Goal: Task Accomplishment & Management: Complete application form

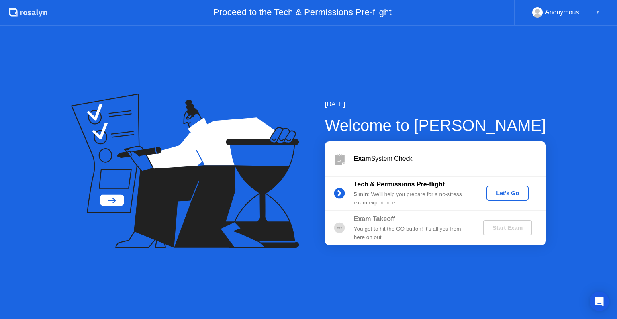
click at [500, 196] on div "Let's Go" at bounding box center [508, 193] width 36 height 6
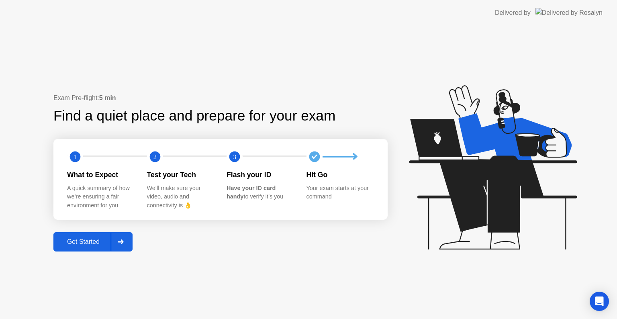
click at [78, 245] on div "Get Started" at bounding box center [83, 241] width 55 height 7
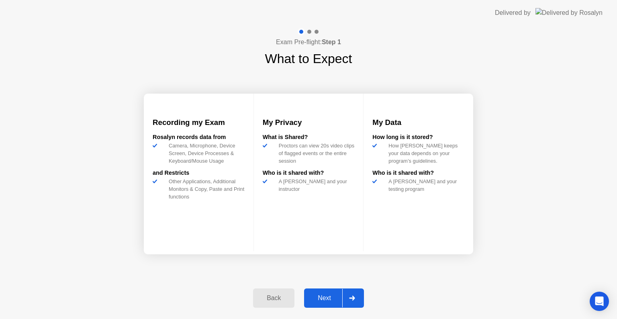
click at [315, 297] on div "Next" at bounding box center [325, 297] width 36 height 7
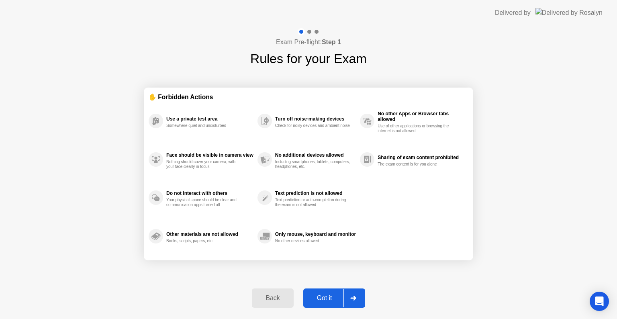
click at [315, 297] on div "Got it" at bounding box center [325, 297] width 38 height 7
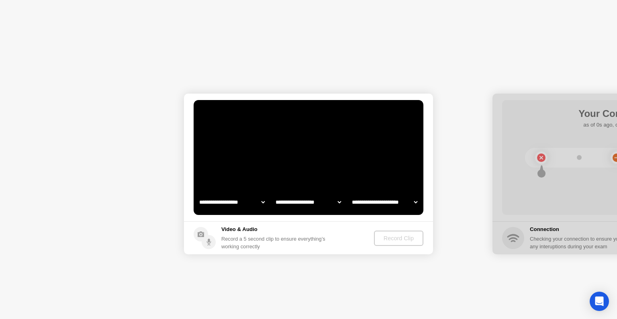
select select "**********"
select select "*******"
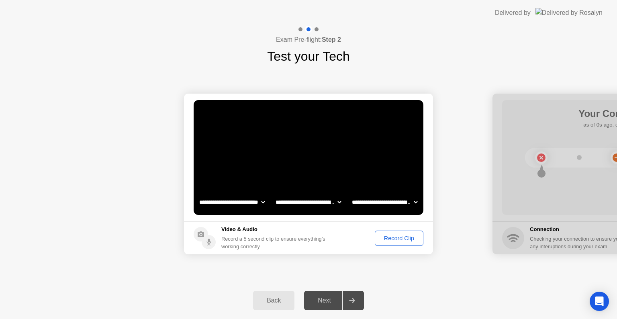
click at [394, 239] on div "Record Clip" at bounding box center [399, 238] width 43 height 6
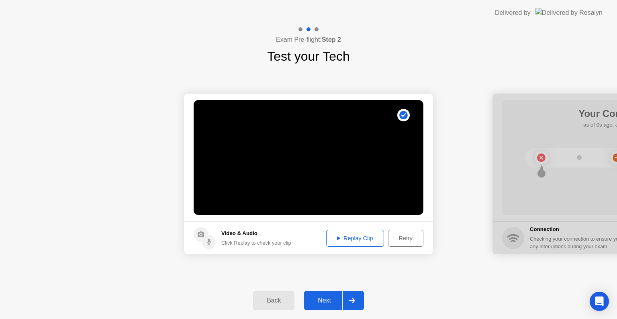
click at [350, 241] on div "Replay Clip" at bounding box center [355, 238] width 52 height 6
click at [319, 304] on div "Next" at bounding box center [325, 300] width 36 height 7
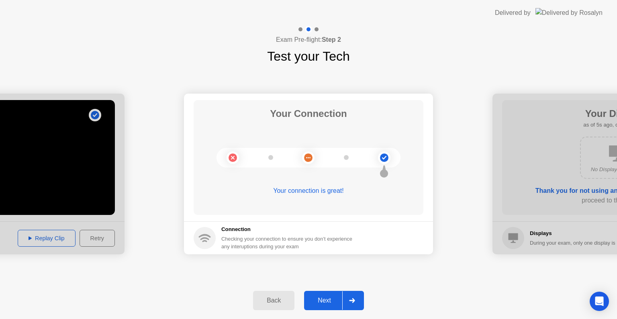
click at [316, 300] on div "Next" at bounding box center [325, 300] width 36 height 7
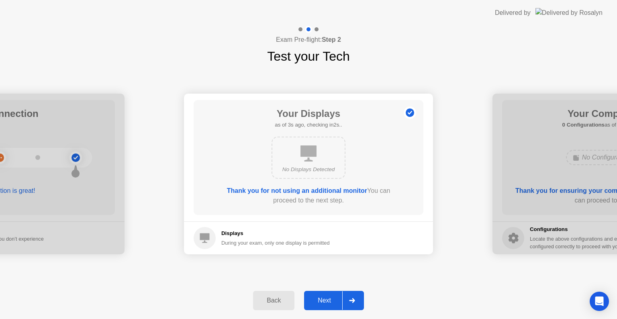
click at [316, 300] on div "Next" at bounding box center [325, 300] width 36 height 7
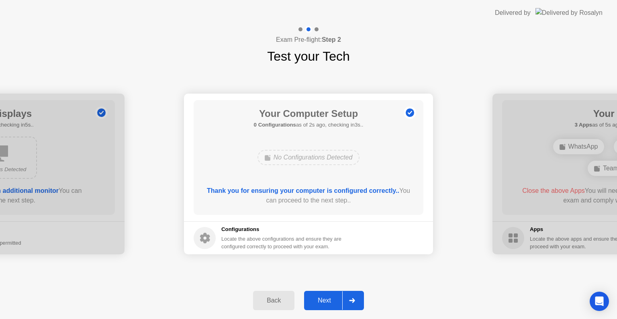
click at [284, 302] on div "Back" at bounding box center [273, 300] width 37 height 7
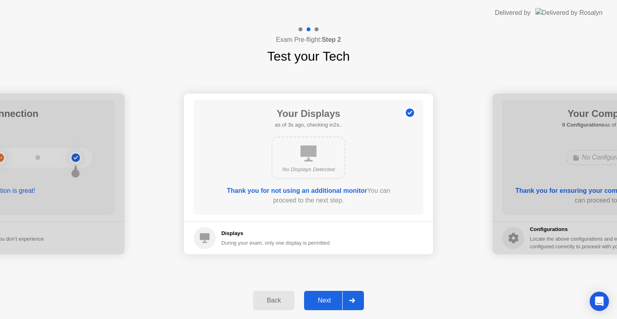
click at [328, 300] on div "Next" at bounding box center [325, 300] width 36 height 7
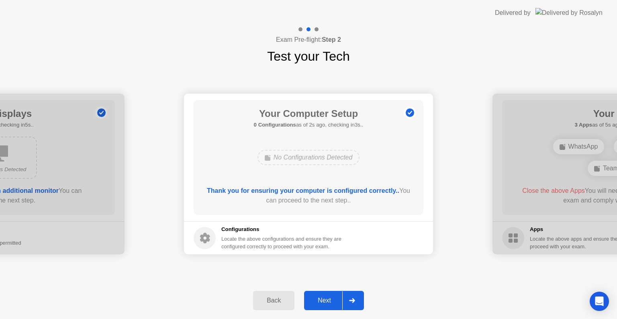
click at [328, 300] on div "Next" at bounding box center [325, 300] width 36 height 7
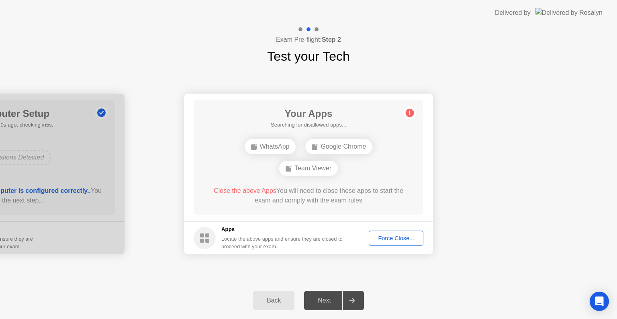
click at [382, 239] on div "Force Close..." at bounding box center [396, 238] width 49 height 6
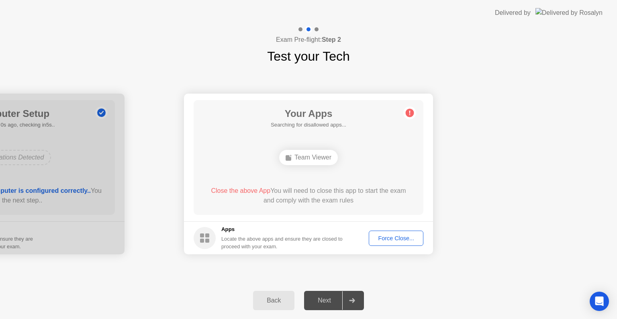
click at [317, 159] on div "Team Viewer" at bounding box center [308, 157] width 59 height 15
click at [386, 238] on div "Force Close..." at bounding box center [396, 238] width 49 height 6
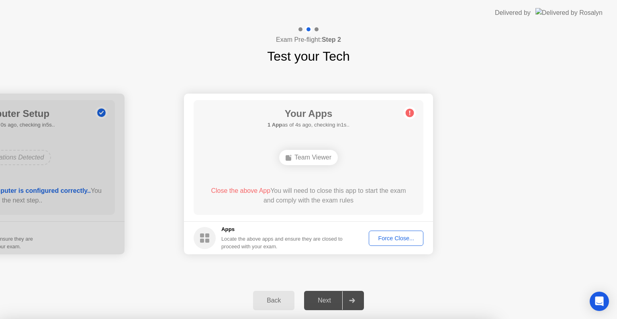
drag, startPoint x: 260, startPoint y: 202, endPoint x: 275, endPoint y: 254, distance: 54.1
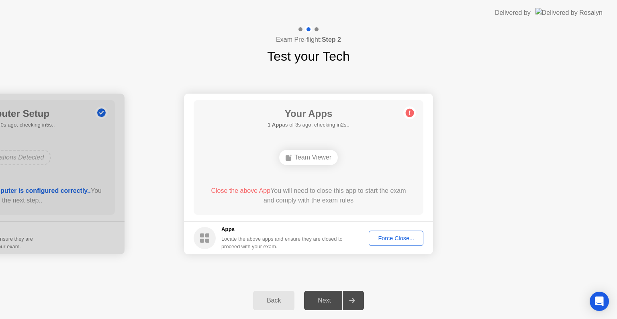
click at [281, 304] on div "Back" at bounding box center [273, 300] width 37 height 7
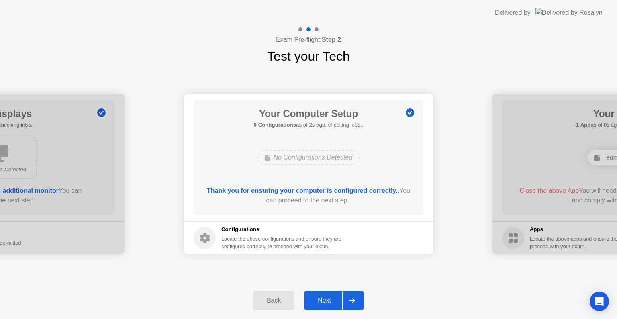
click at [318, 297] on div "Next" at bounding box center [325, 300] width 36 height 7
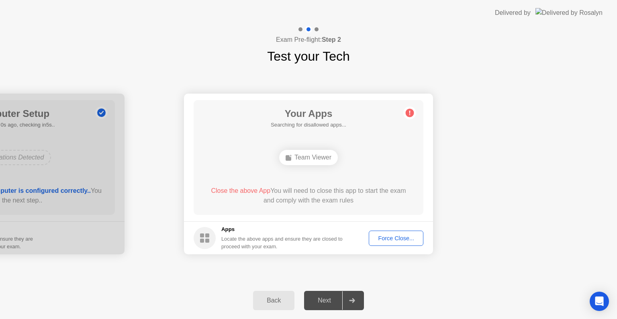
click at [392, 235] on div "Force Close..." at bounding box center [396, 238] width 49 height 6
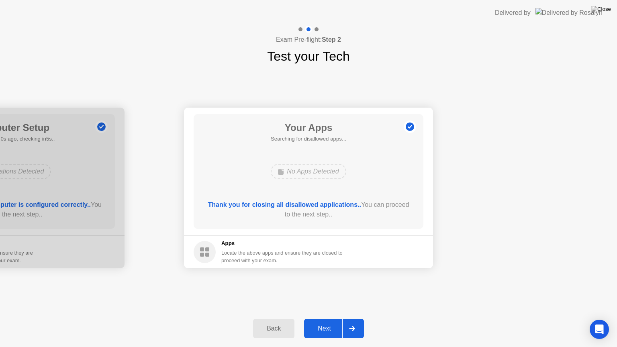
click at [320, 319] on div "Next" at bounding box center [325, 328] width 36 height 7
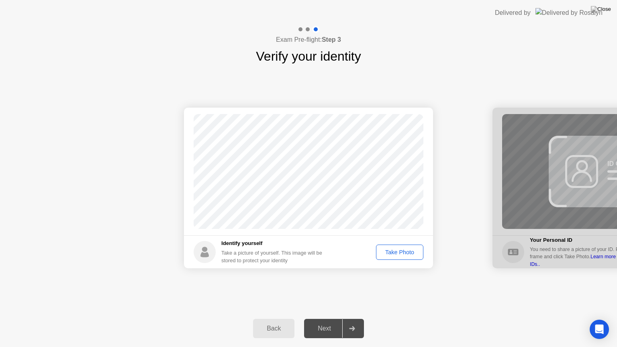
click at [392, 255] on div "Take Photo" at bounding box center [400, 252] width 42 height 6
click at [396, 250] on div "Retake" at bounding box center [404, 252] width 31 height 6
click at [383, 249] on div "Take Photo" at bounding box center [400, 252] width 42 height 6
click at [326, 319] on div "Next" at bounding box center [325, 328] width 36 height 7
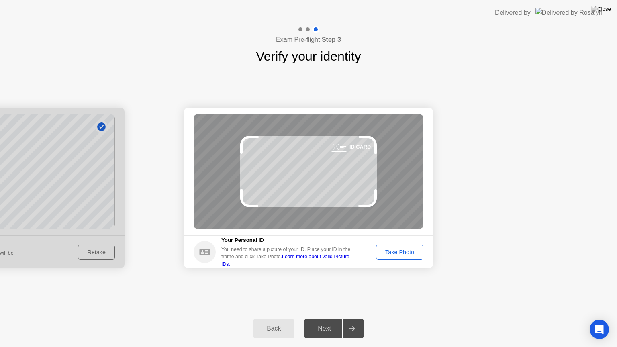
click at [86, 253] on div at bounding box center [-1, 188] width 249 height 161
click at [275, 319] on div "Back" at bounding box center [273, 328] width 37 height 7
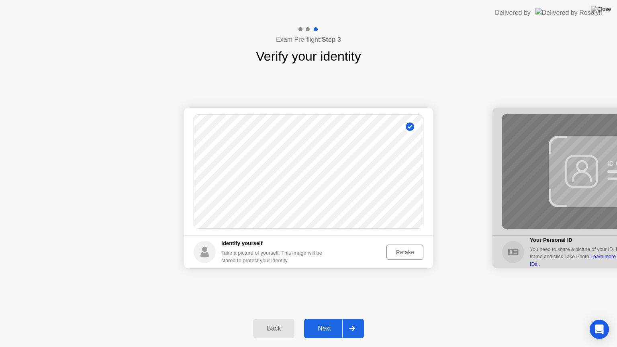
click at [397, 255] on div "Retake" at bounding box center [404, 252] width 31 height 6
click at [386, 249] on div "Take Photo" at bounding box center [400, 252] width 42 height 6
click at [325, 319] on div "Next" at bounding box center [325, 328] width 36 height 7
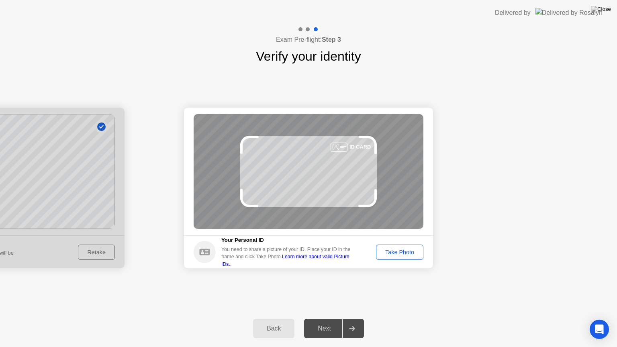
click at [404, 254] on div "Take Photo" at bounding box center [400, 252] width 42 height 6
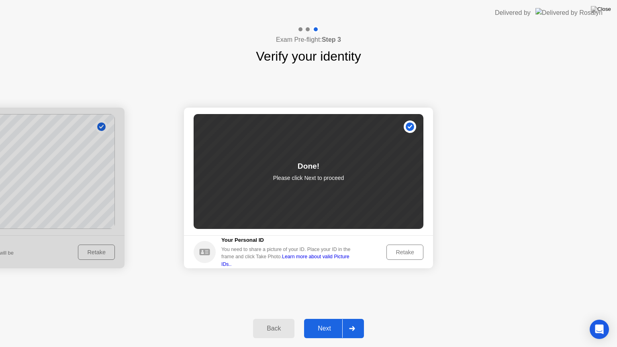
click at [315, 319] on button "Next" at bounding box center [334, 328] width 60 height 19
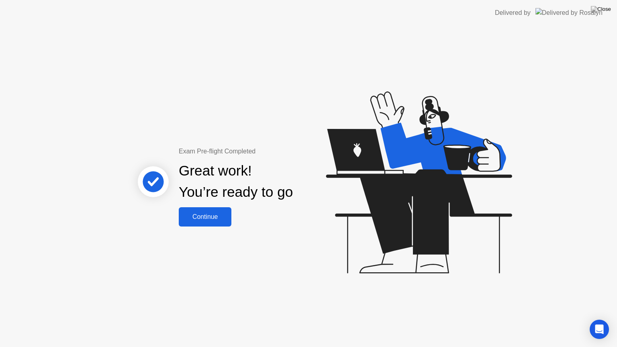
click at [220, 215] on div "Continue" at bounding box center [205, 216] width 48 height 7
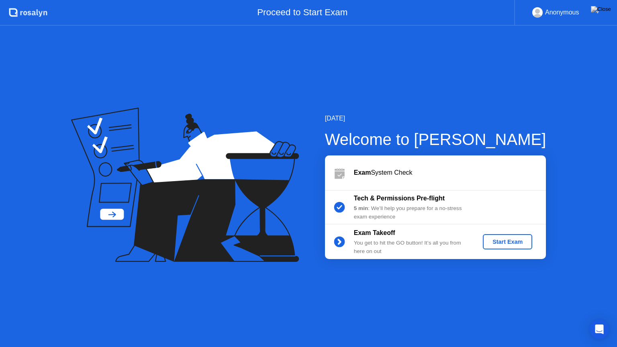
click at [495, 240] on div "Start Exam" at bounding box center [507, 242] width 43 height 6
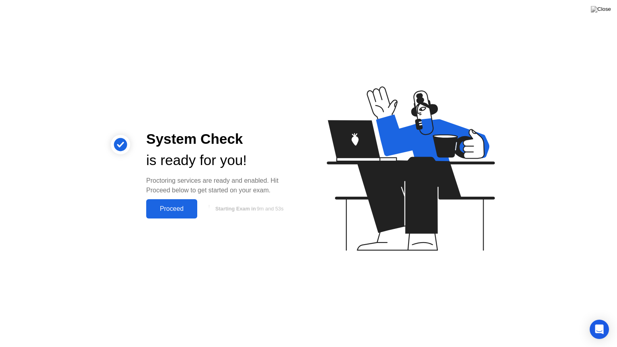
click at [167, 213] on div "Proceed" at bounding box center [172, 208] width 46 height 7
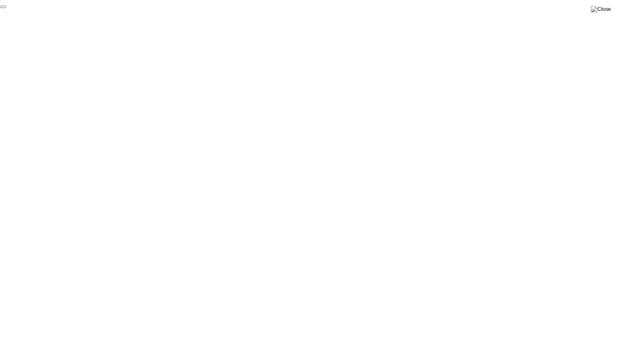
click div "End Proctoring Session"
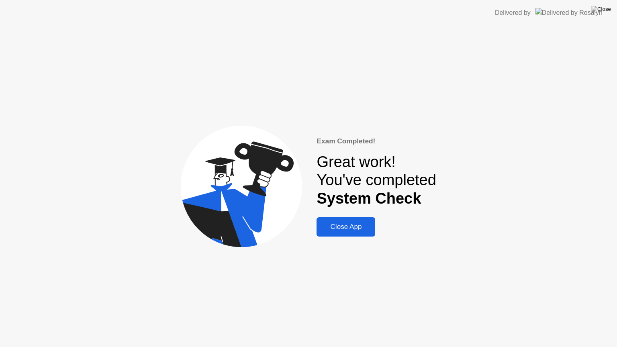
click at [351, 228] on div "Close App" at bounding box center [346, 227] width 54 height 8
